Goal: Transaction & Acquisition: Download file/media

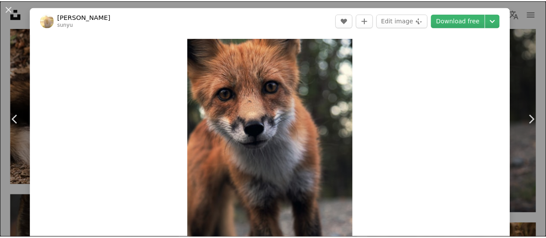
scroll to position [38, 0]
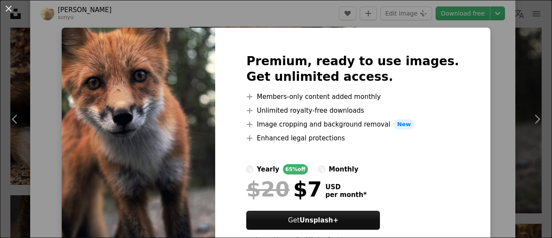
click at [483, 38] on div "An X shape Premium, ready to use images. Get unlimited access. A plus sign Memb…" at bounding box center [276, 119] width 552 height 238
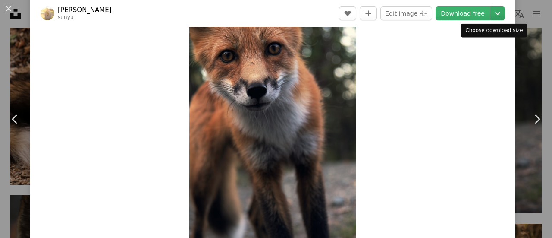
click at [491, 12] on icon "Chevron down" at bounding box center [498, 13] width 14 height 10
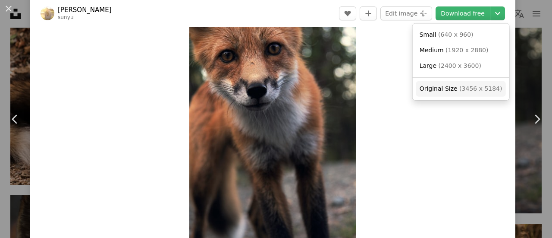
click at [442, 85] on span "Original Size" at bounding box center [439, 88] width 38 height 7
